Goal: Task Accomplishment & Management: Manage account settings

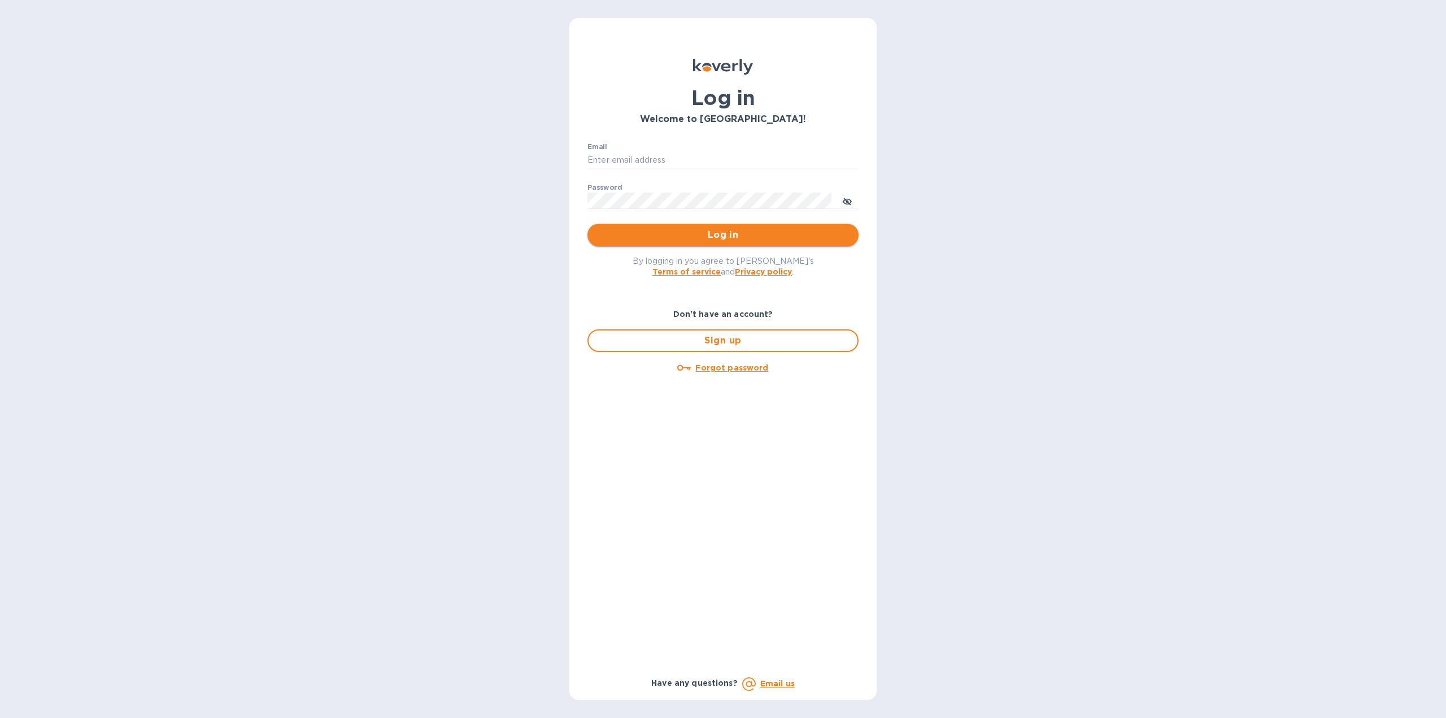
type input "[US_STATE][DOMAIN_NAME][EMAIL_ADDRESS][DOMAIN_NAME]"
click at [684, 233] on span "Log in" at bounding box center [722, 235] width 253 height 14
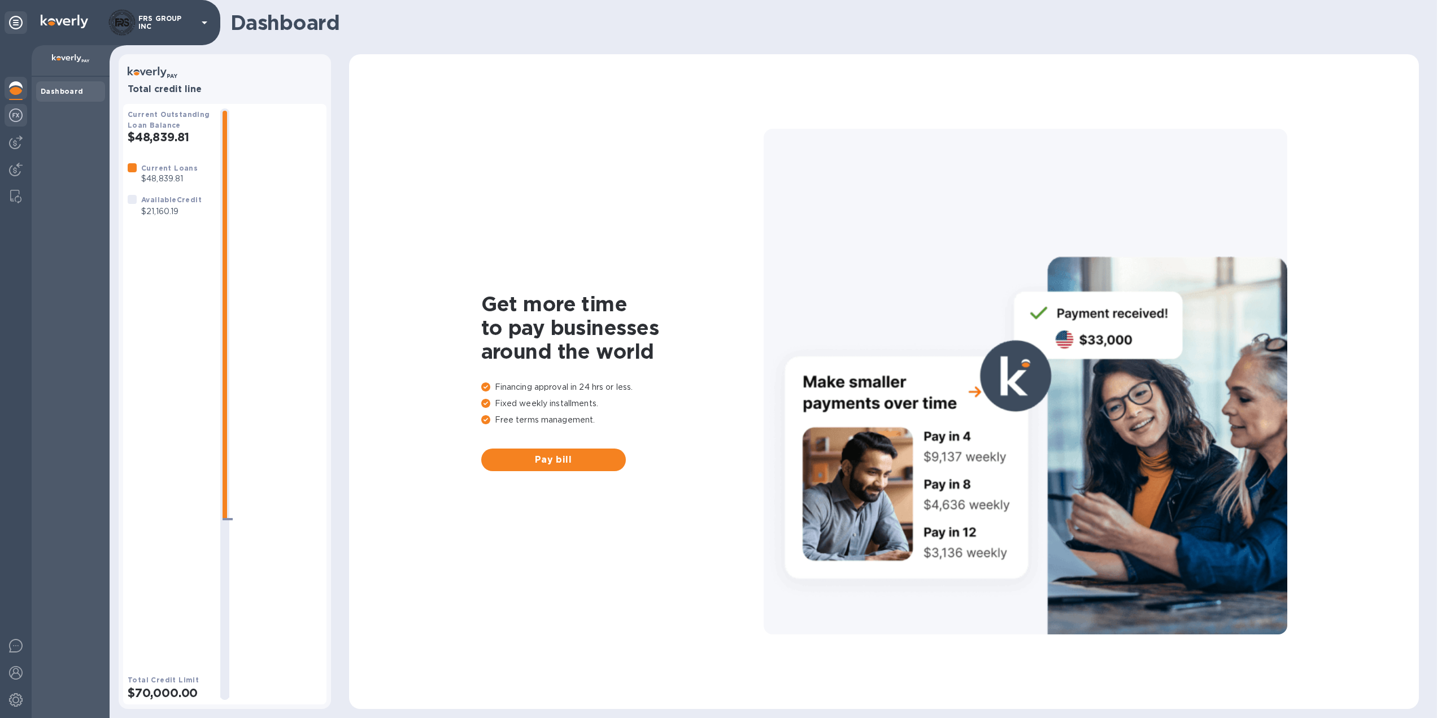
click at [14, 114] on img at bounding box center [16, 115] width 14 height 14
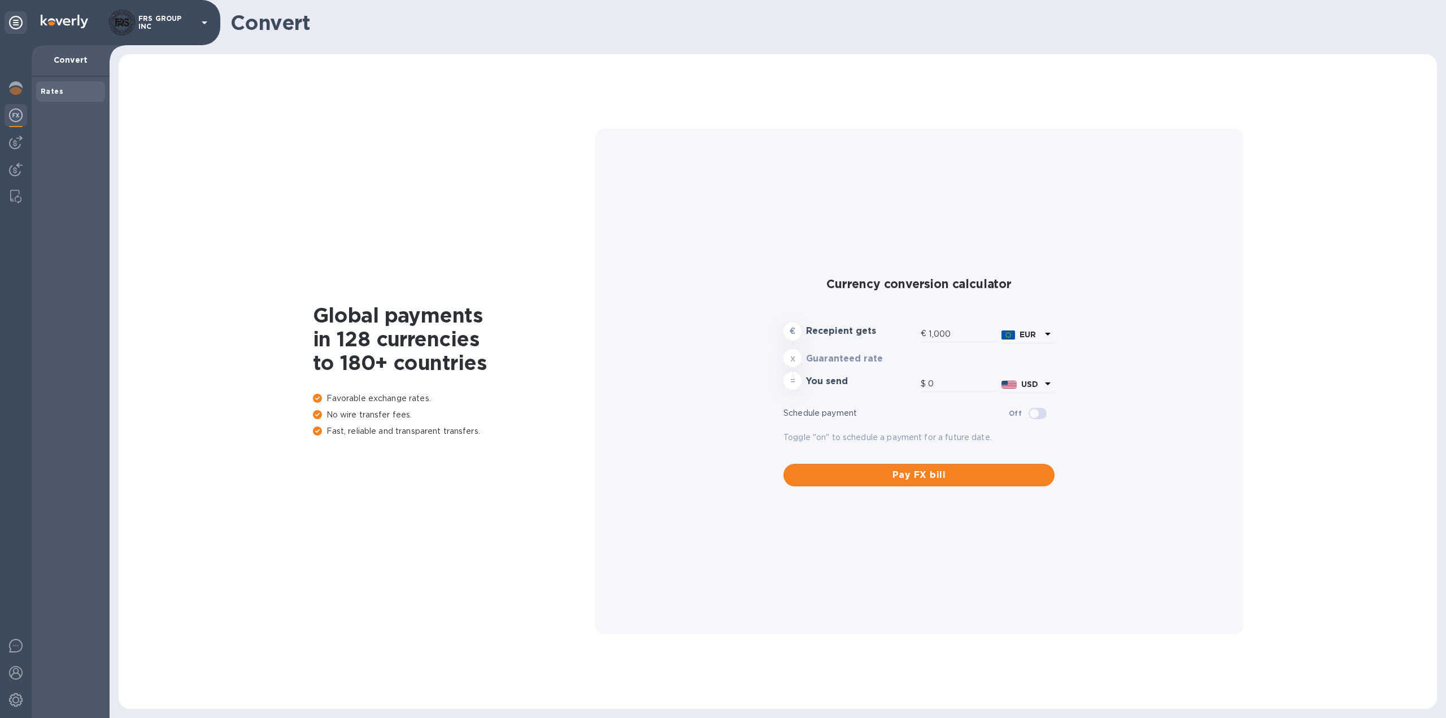
type input "1,171.74"
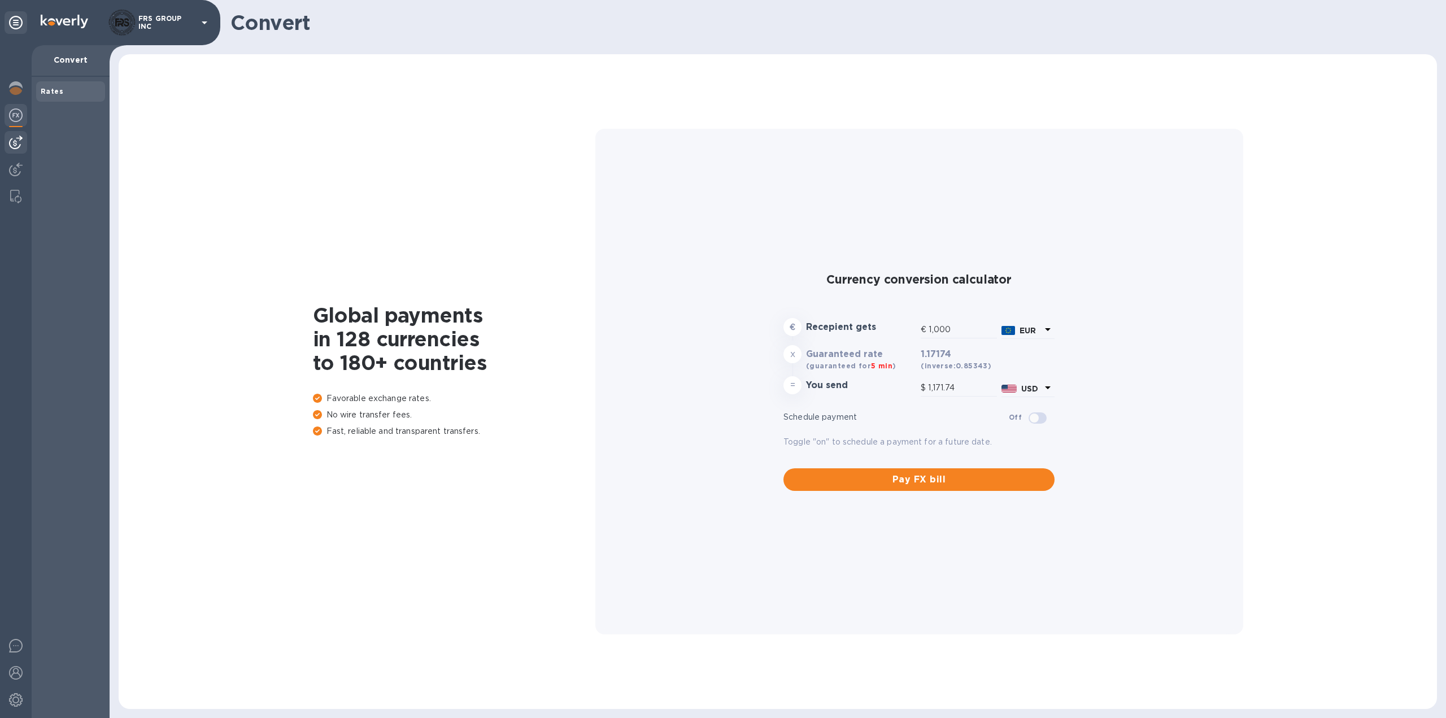
click at [18, 144] on img at bounding box center [16, 143] width 14 height 14
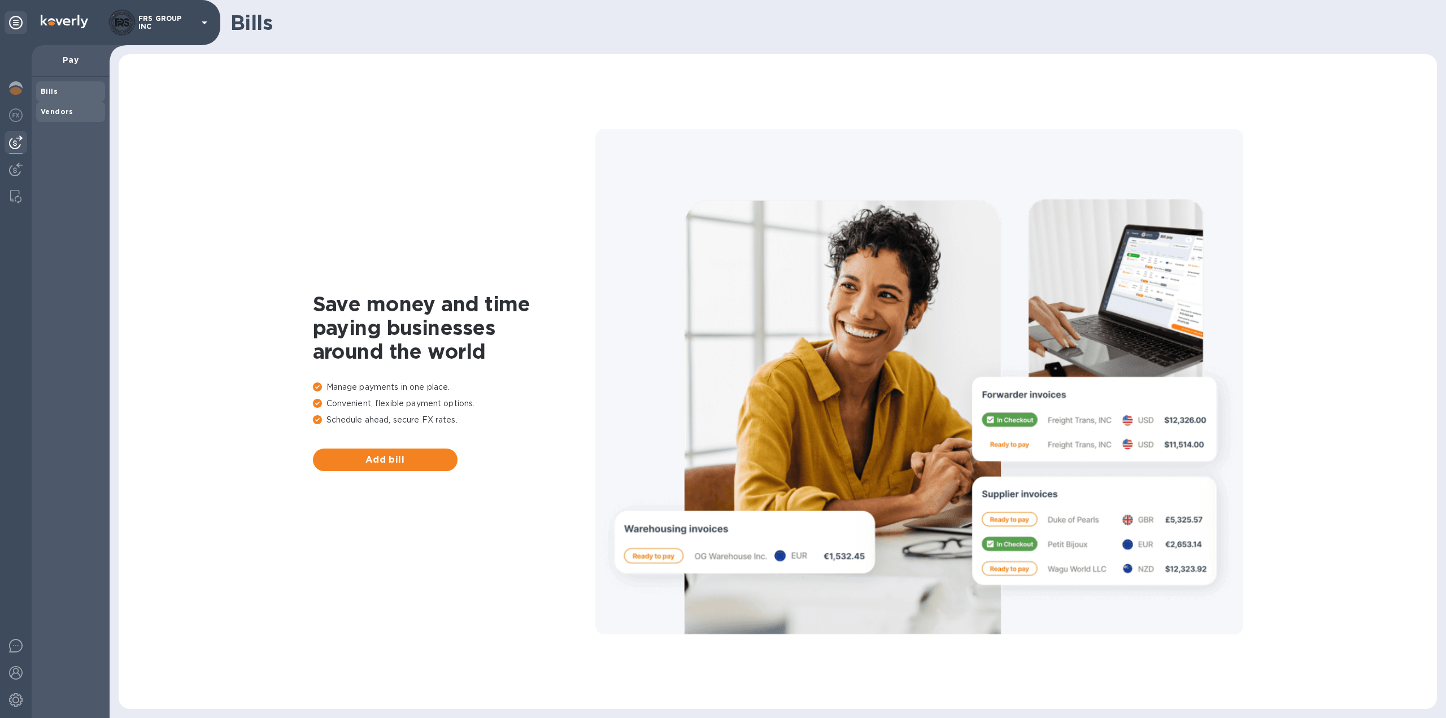
click at [68, 114] on b "Vendors" at bounding box center [57, 111] width 33 height 8
click at [59, 91] on span "Bills" at bounding box center [71, 91] width 60 height 11
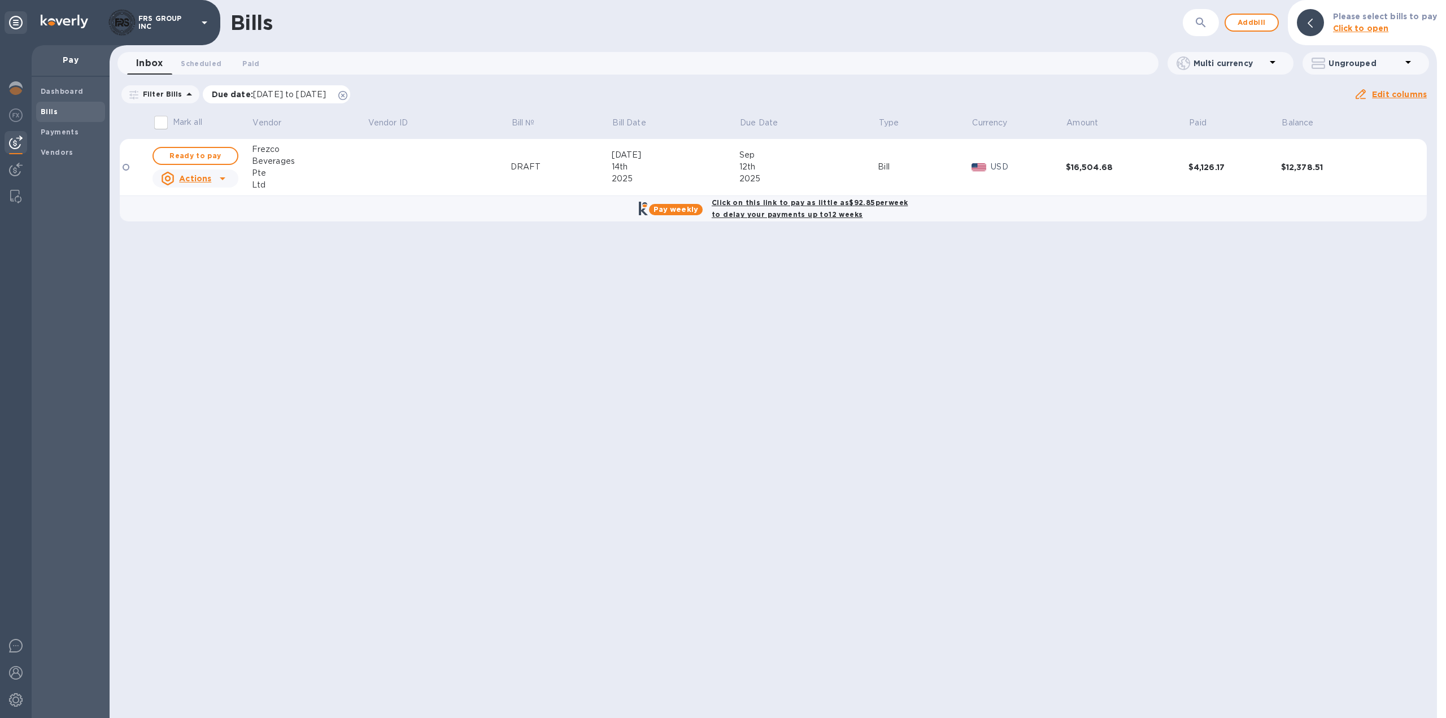
click at [347, 93] on icon at bounding box center [342, 95] width 9 height 9
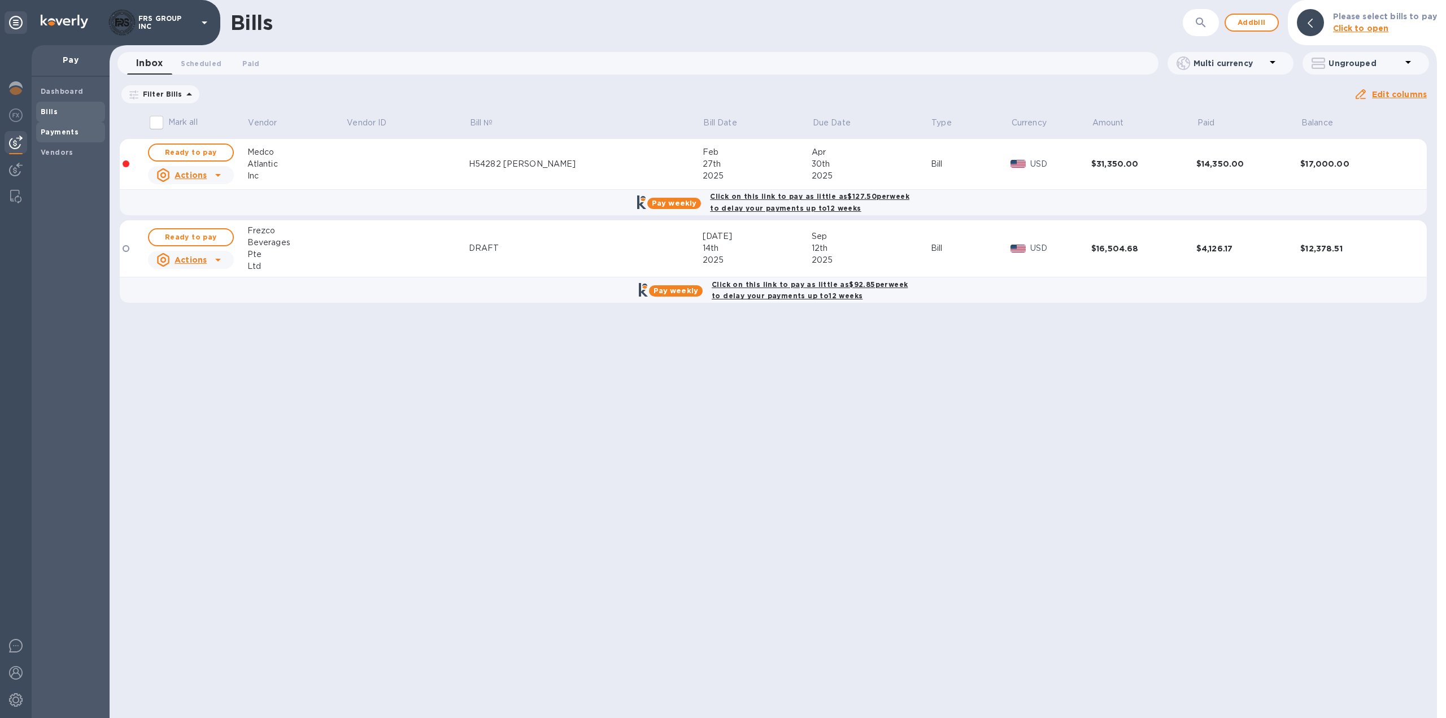
click at [64, 131] on b "Payments" at bounding box center [60, 132] width 38 height 8
